Goal: Navigation & Orientation: Find specific page/section

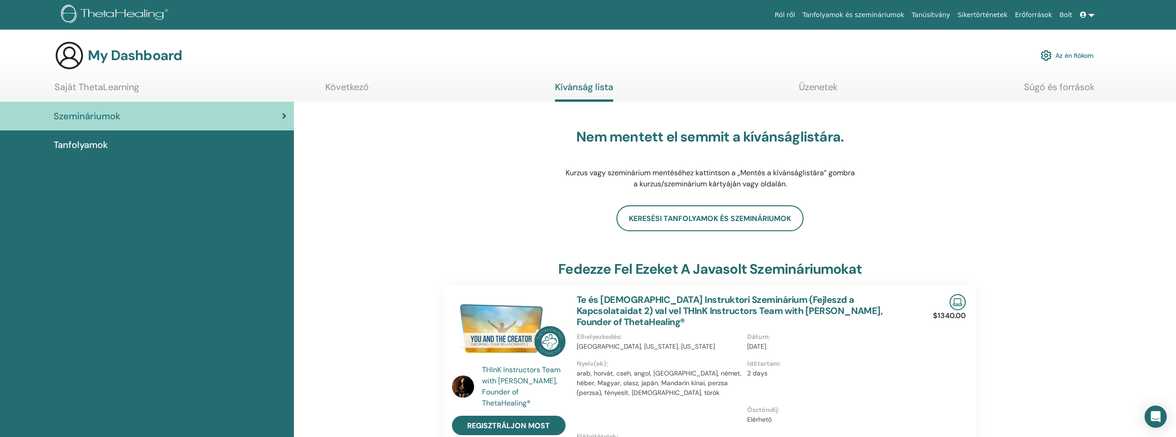
click at [171, 112] on div "Szemináriumok" at bounding box center [146, 116] width 279 height 14
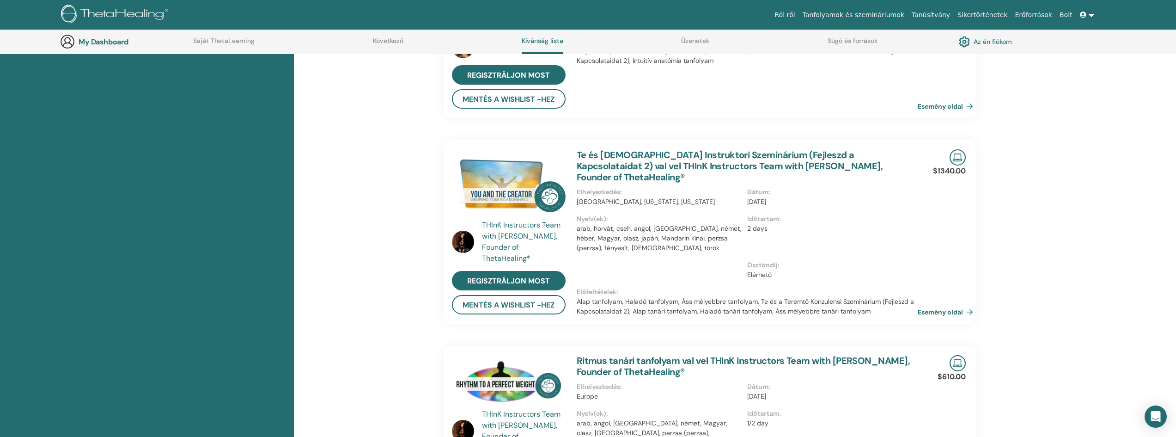
scroll to position [394, 0]
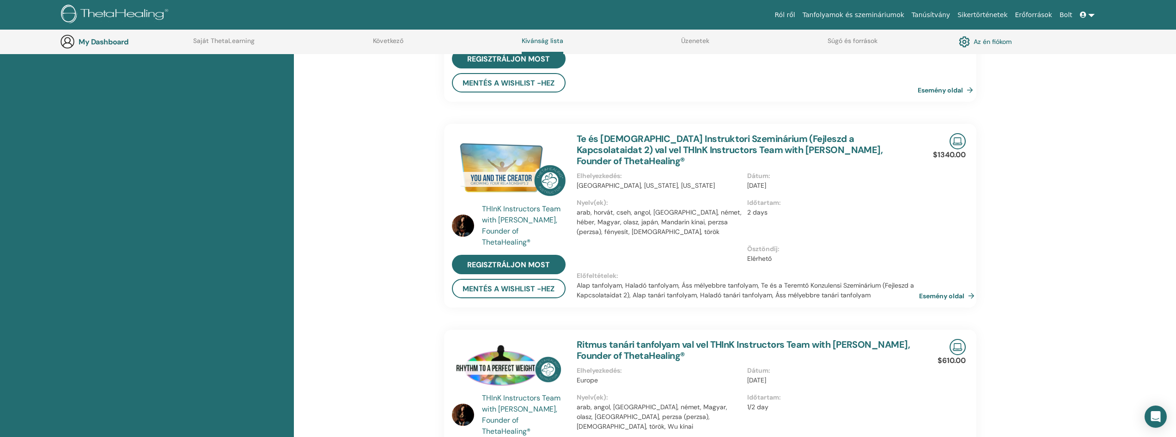
click at [929, 296] on link "Esemény oldal" at bounding box center [948, 296] width 59 height 14
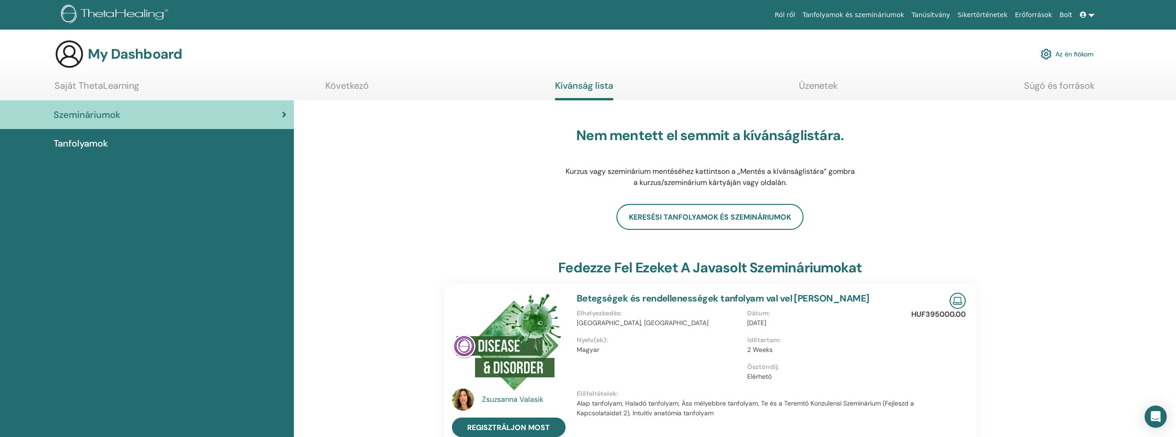
scroll to position [0, 0]
click at [942, 15] on link "Tanúsítvány" at bounding box center [931, 14] width 46 height 17
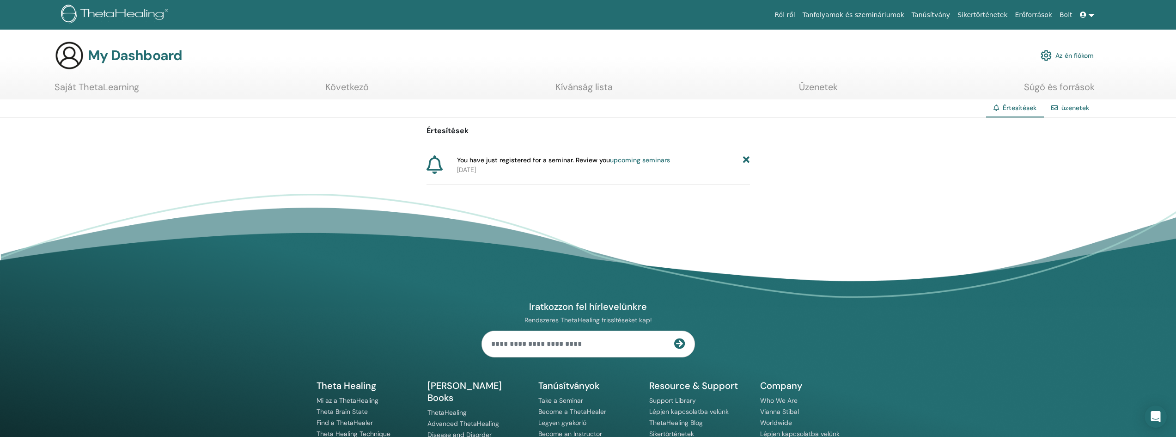
click at [644, 160] on link "upcoming seminars" at bounding box center [640, 160] width 60 height 8
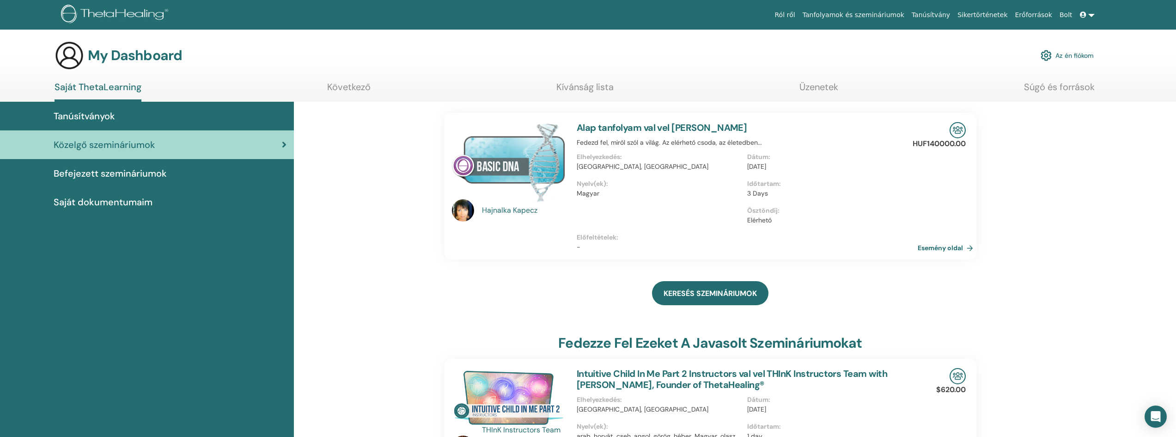
click at [870, 17] on link "Tanfolyamok és szemináriumok" at bounding box center [853, 14] width 109 height 17
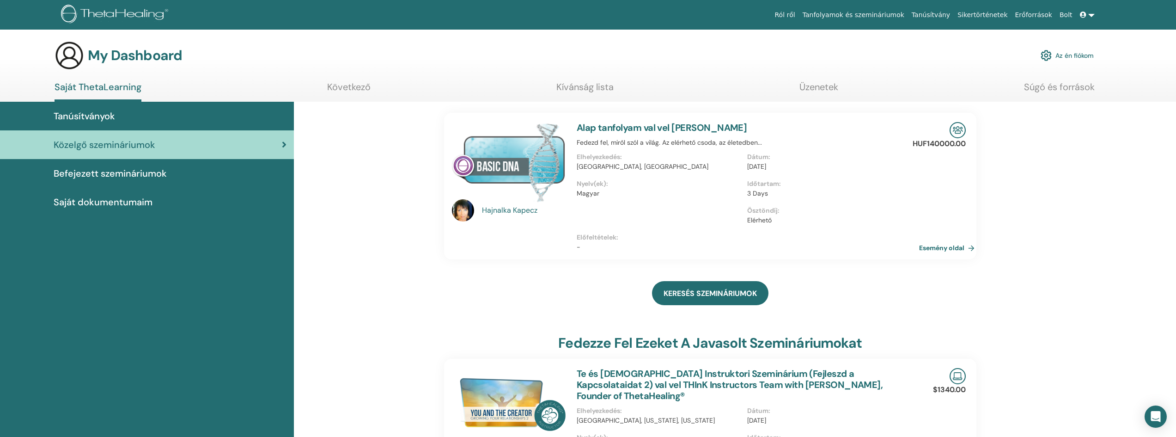
click at [924, 246] on link "Esemény oldal" at bounding box center [948, 248] width 59 height 14
